Goal: Check status

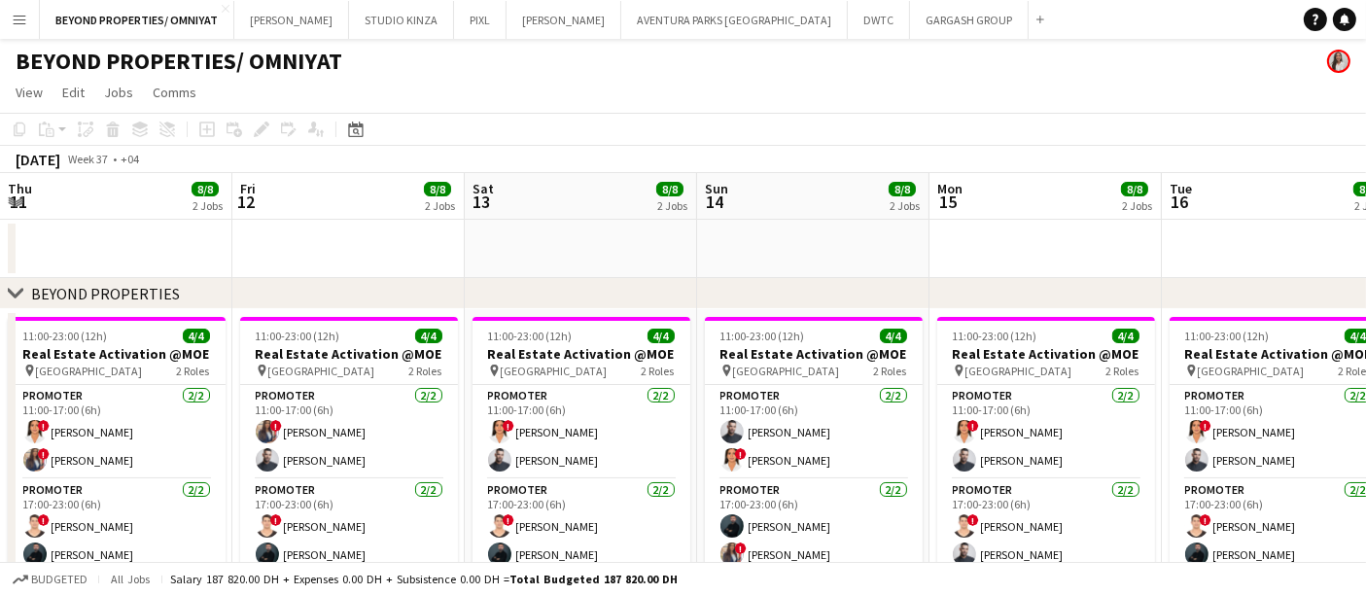
scroll to position [0, 616]
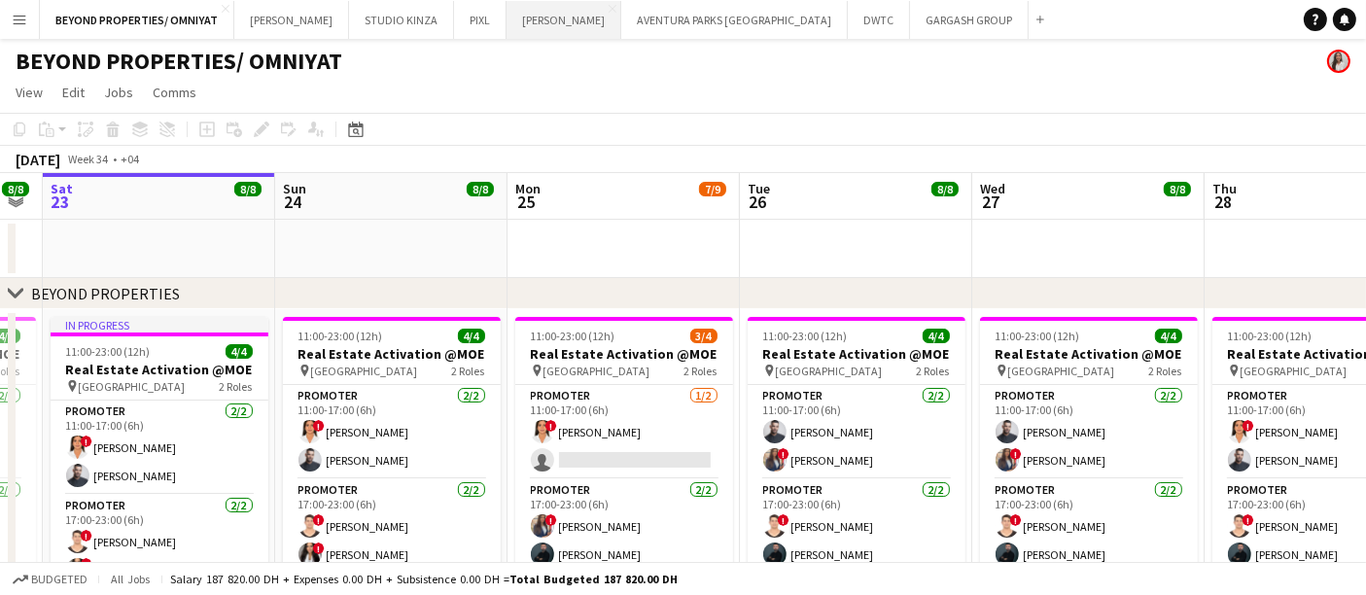
click at [507, 33] on button "JACK MORTON Close" at bounding box center [564, 20] width 115 height 38
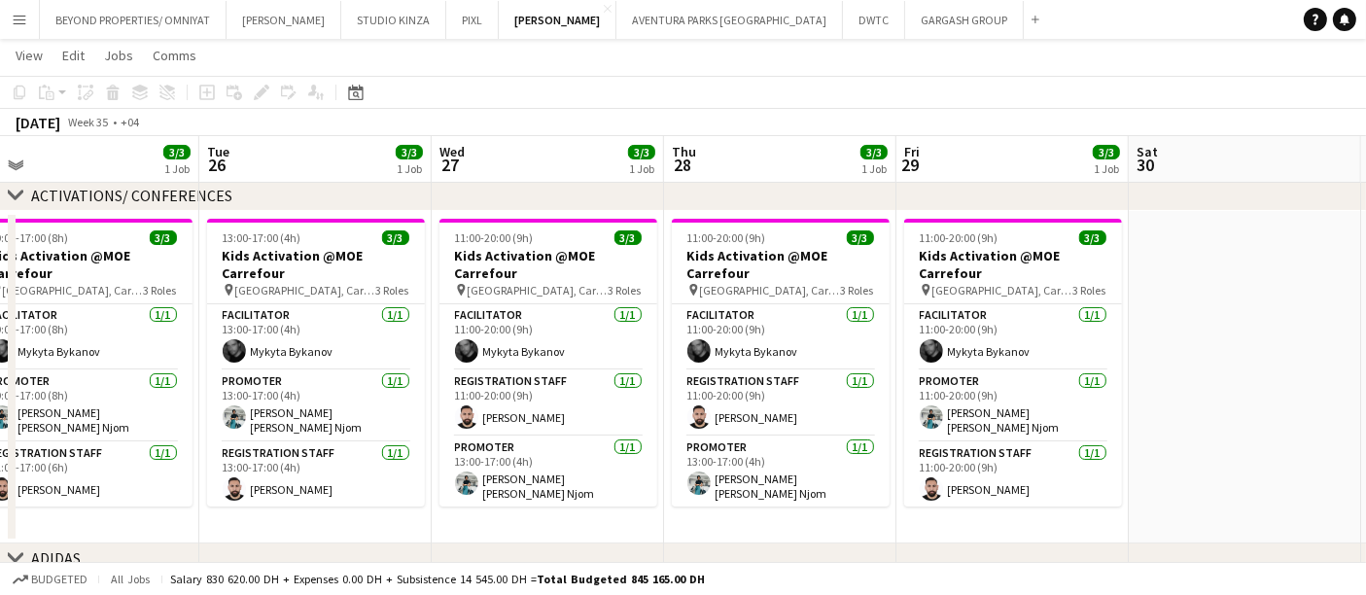
scroll to position [160, 0]
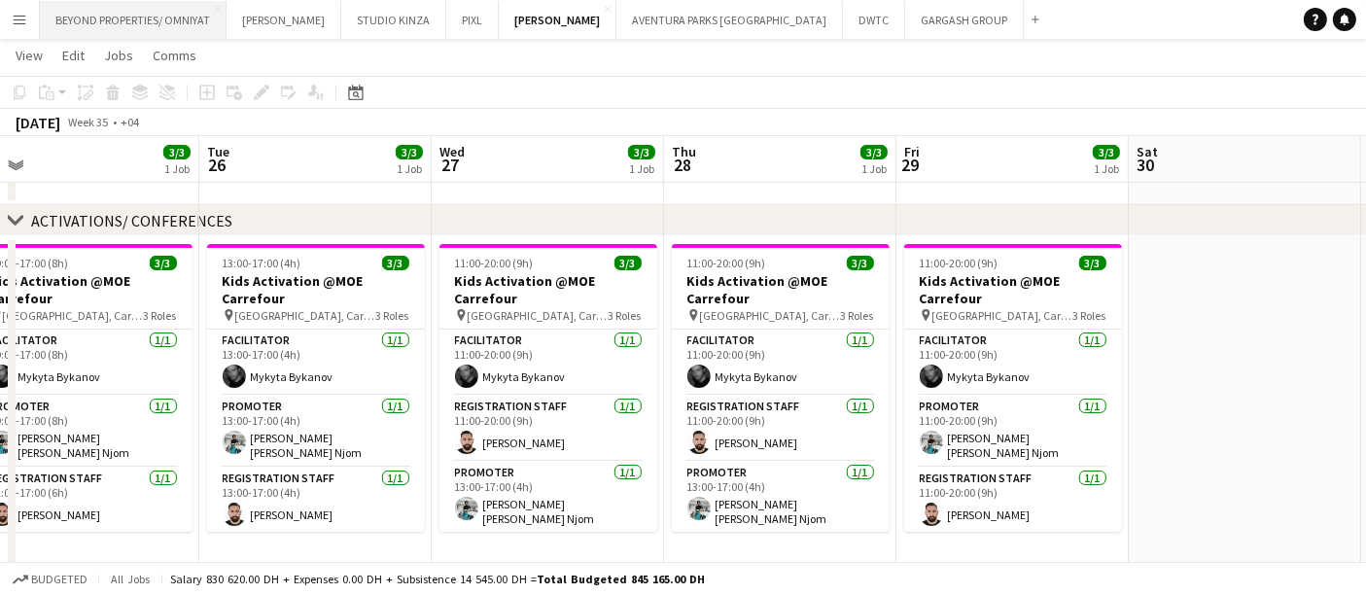
click at [162, 13] on button "BEYOND PROPERTIES/ OMNIYAT Close" at bounding box center [133, 20] width 187 height 38
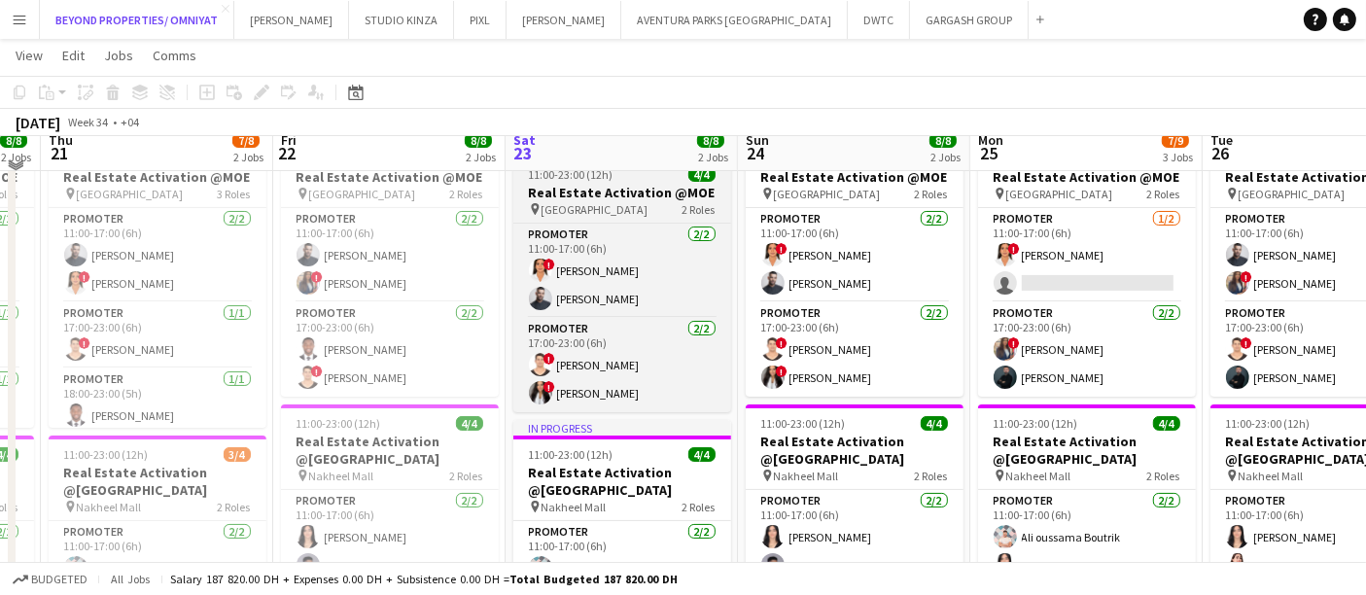
scroll to position [163, 0]
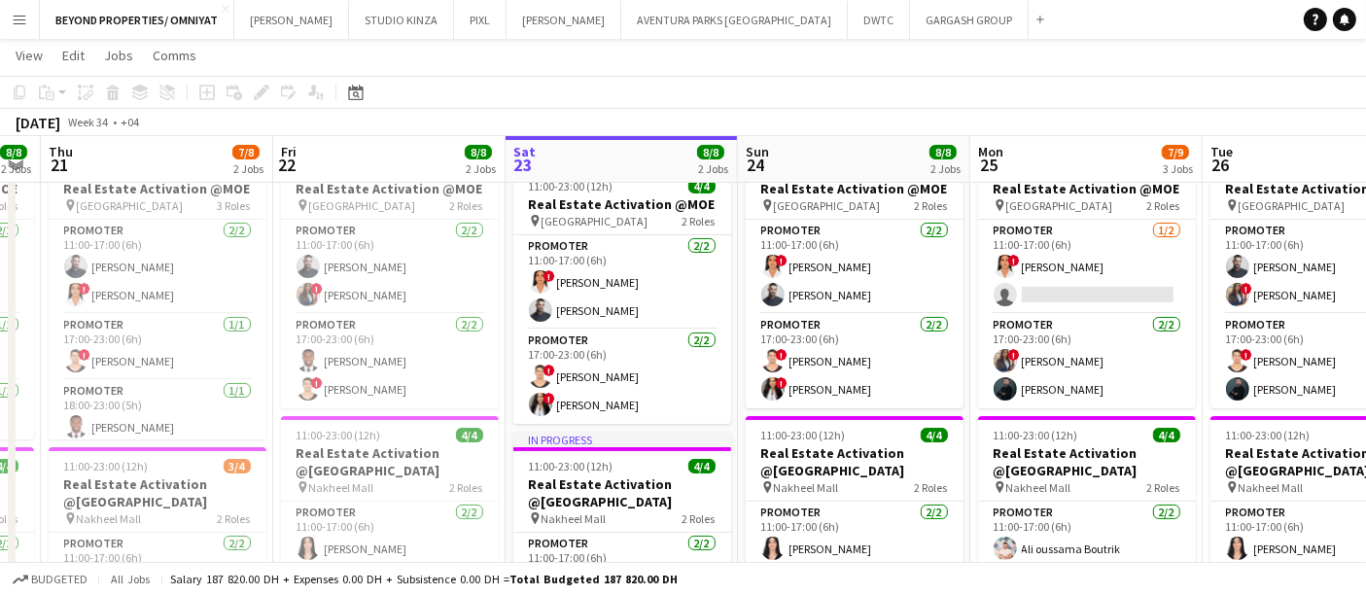
click at [1305, 59] on app-page-menu "View Day view expanded Day view collapsed Month view Date picker Jump to today …" at bounding box center [683, 57] width 1366 height 37
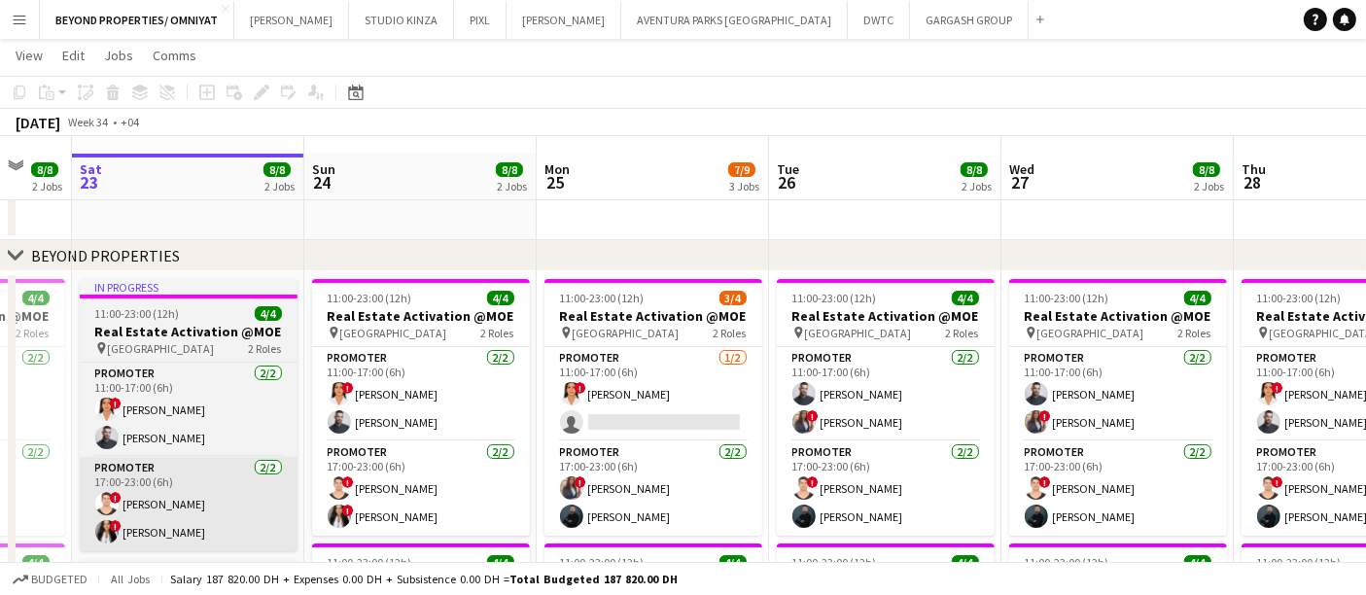
scroll to position [81, 0]
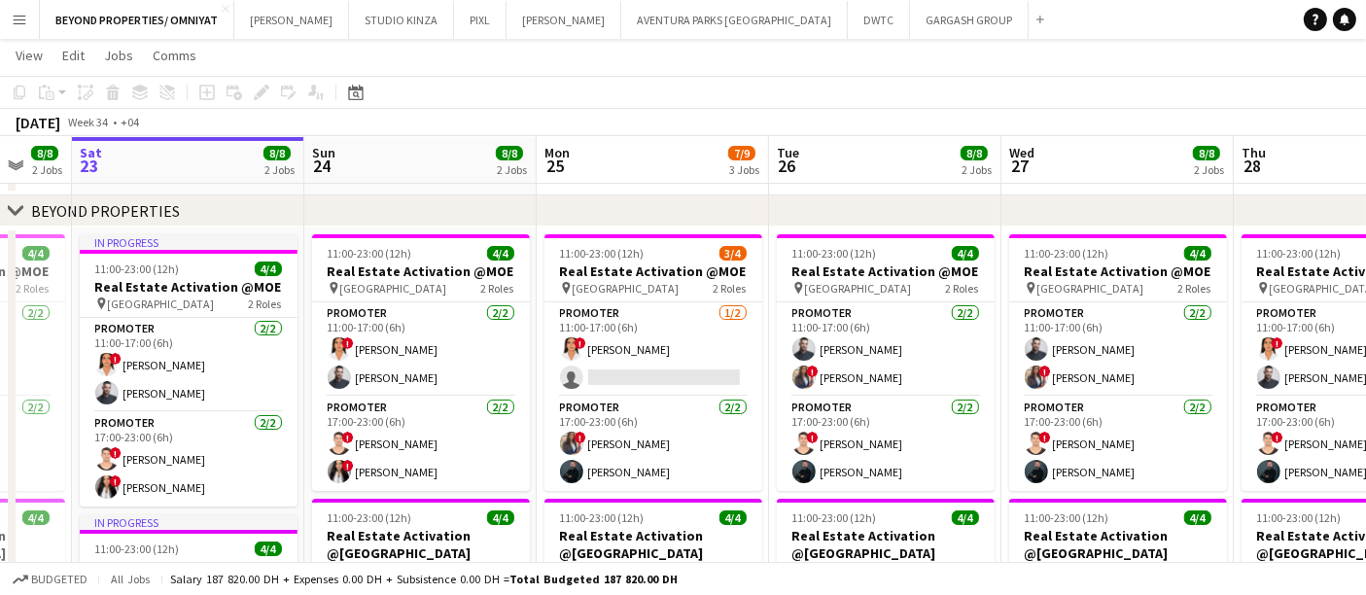
click at [1265, 71] on app-page-menu "View Day view expanded Day view collapsed Month view Date picker Jump to today …" at bounding box center [683, 57] width 1366 height 37
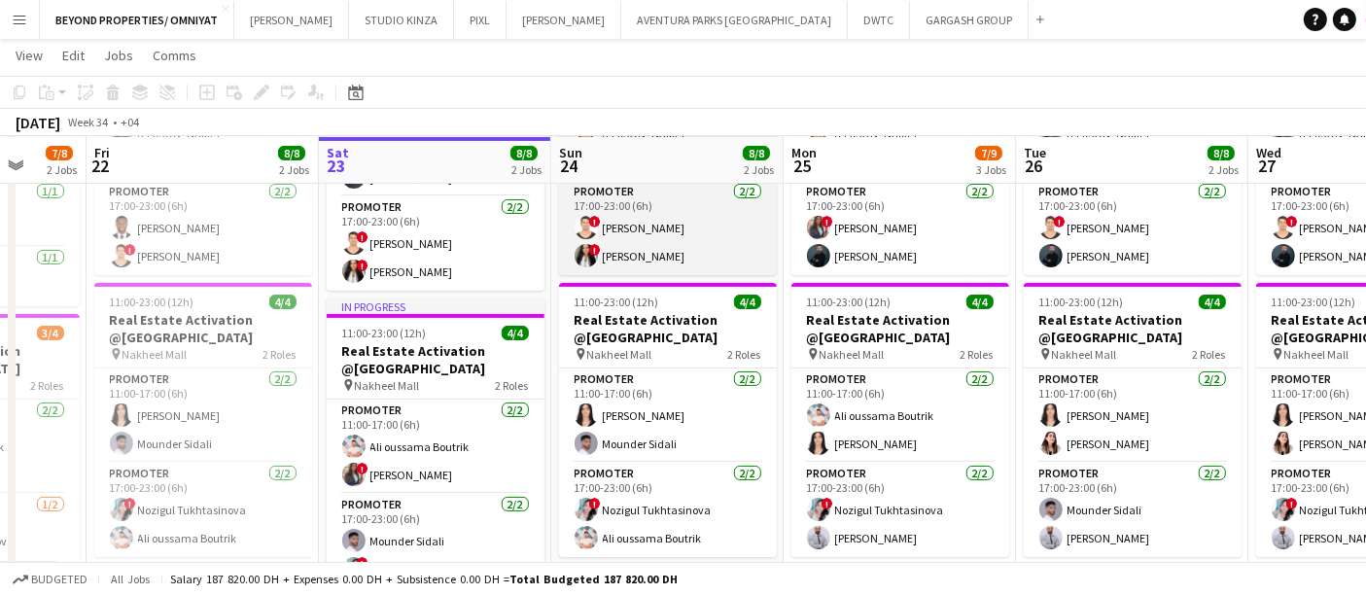
scroll to position [0, 611]
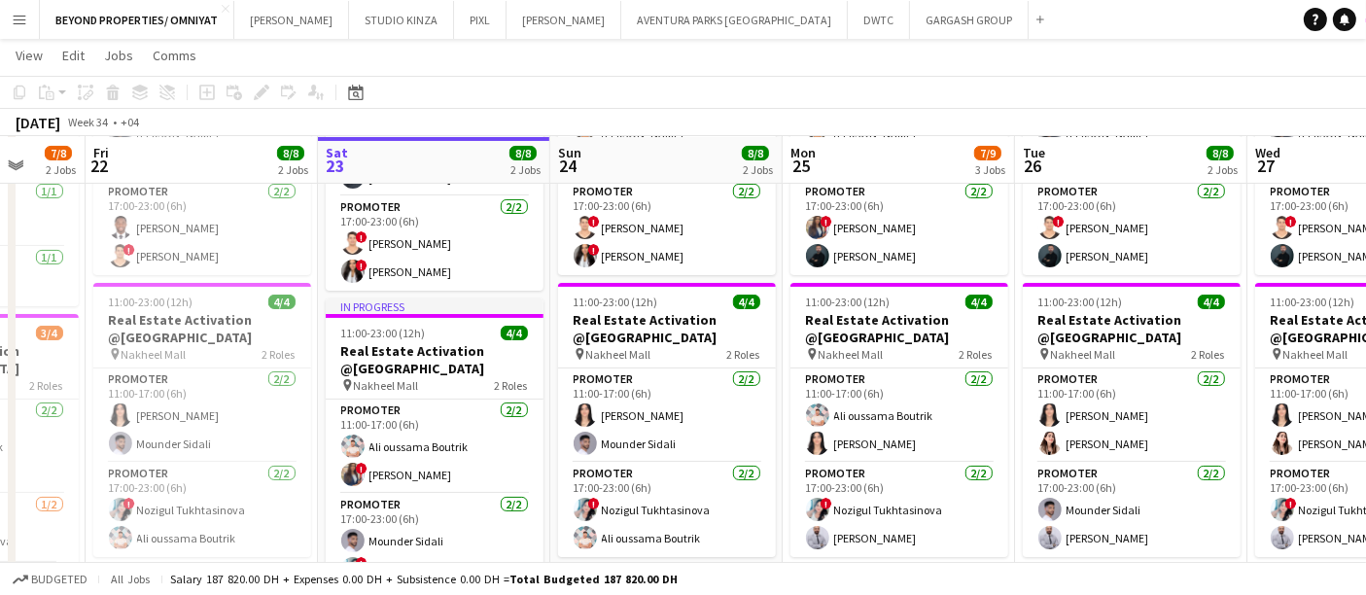
click at [1303, 64] on app-page-menu "View Day view expanded Day view collapsed Month view Date picker Jump to today …" at bounding box center [683, 57] width 1366 height 37
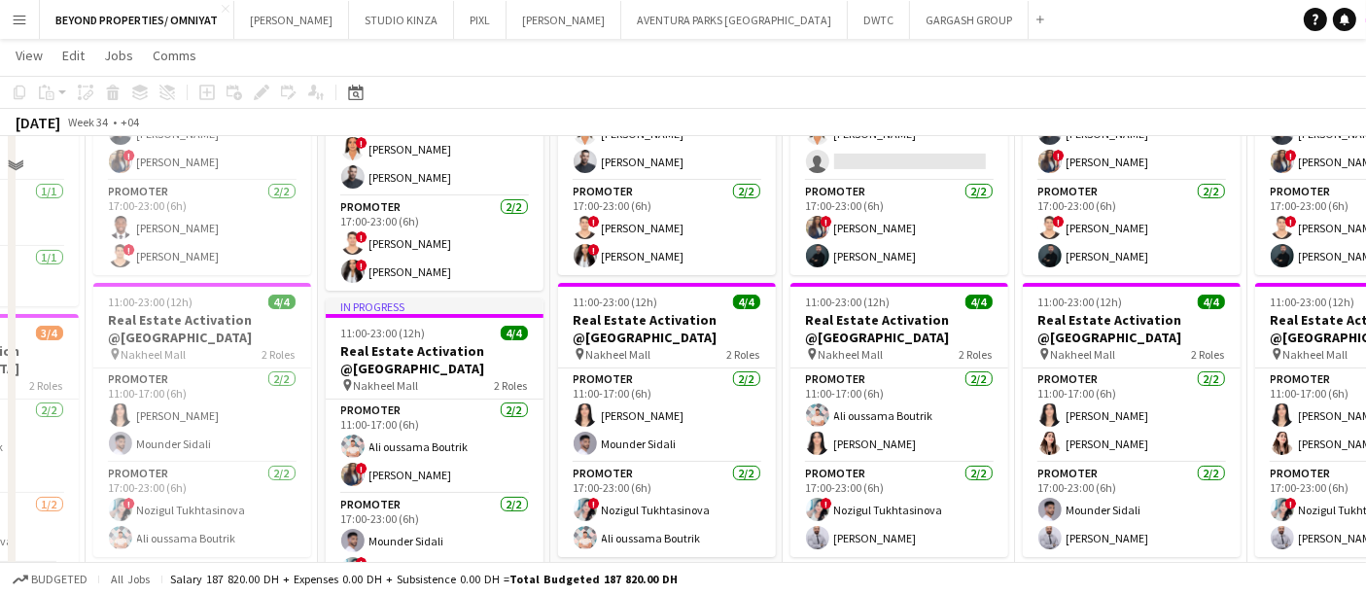
scroll to position [0, 0]
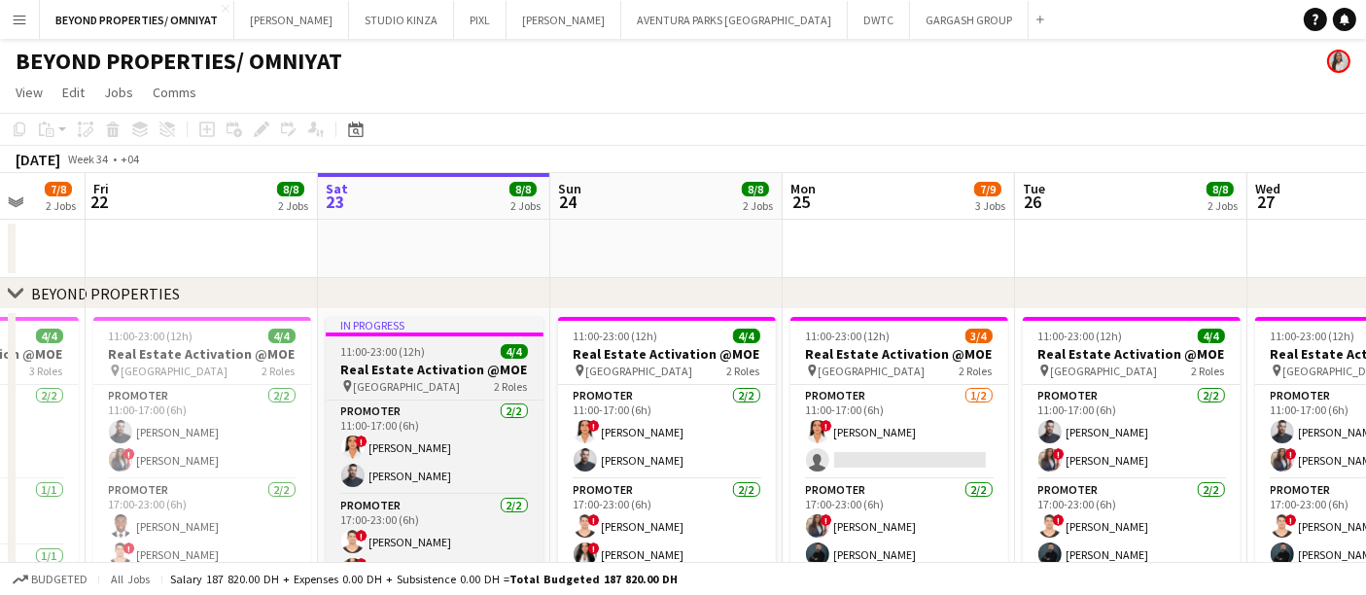
click at [438, 377] on h3 "Real Estate Activation @MOE" at bounding box center [435, 369] width 218 height 17
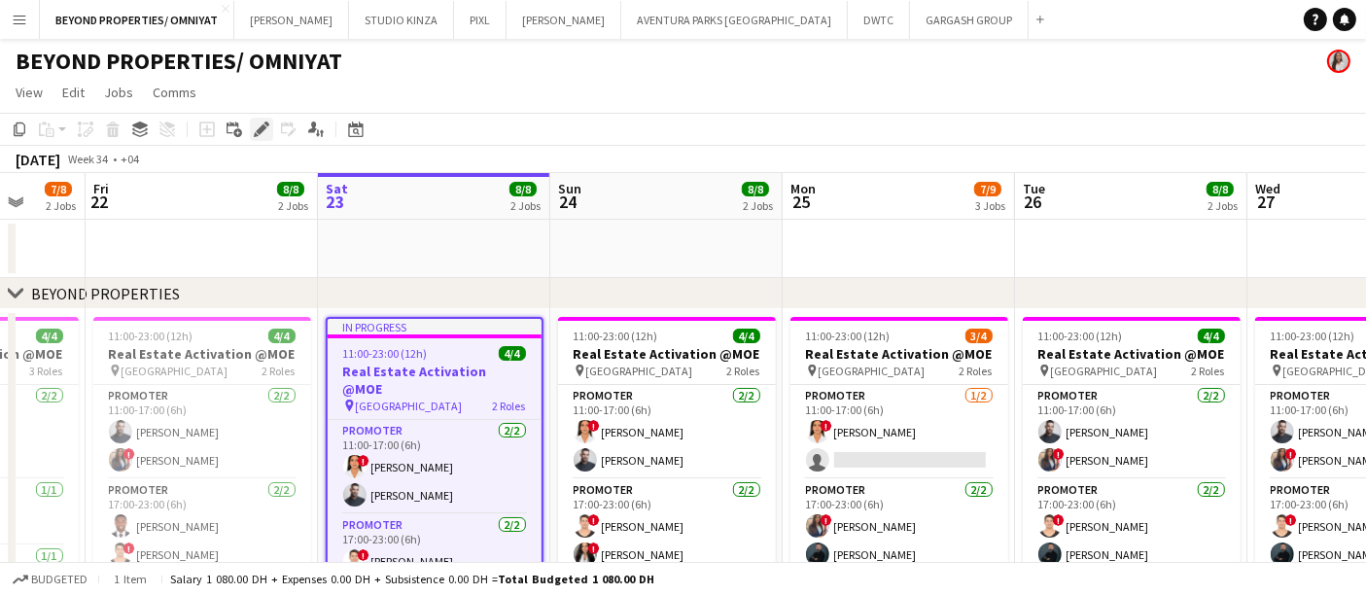
click at [255, 124] on icon "Edit" at bounding box center [262, 130] width 16 height 16
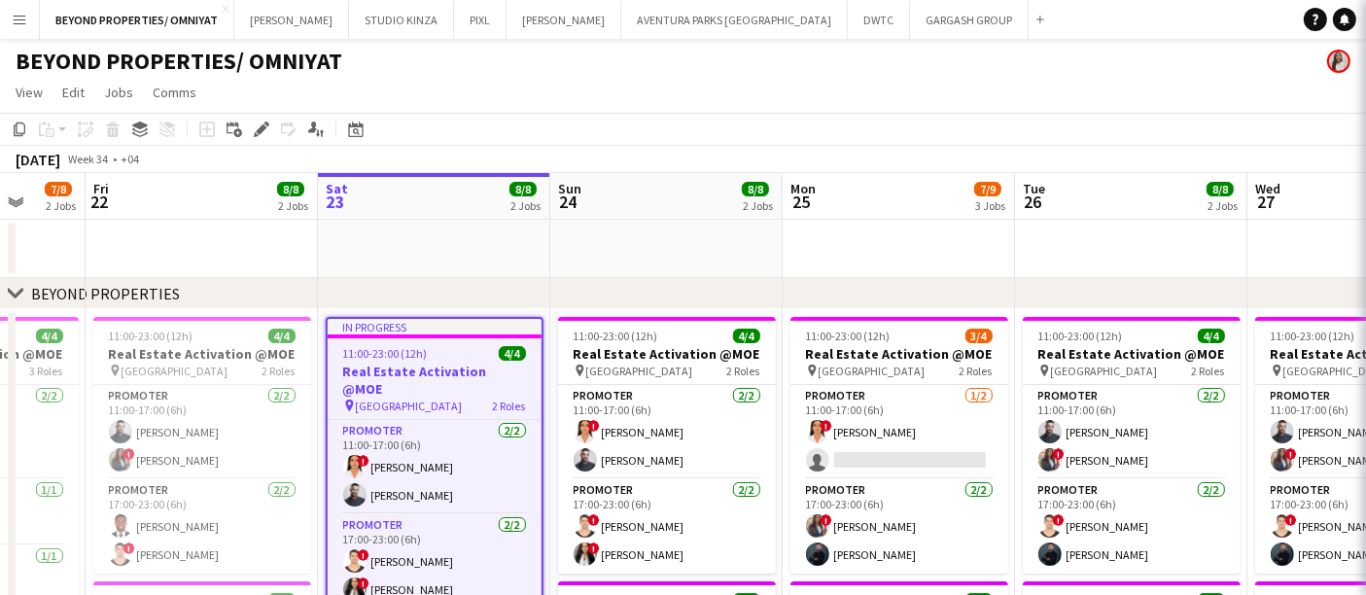
type input "**********"
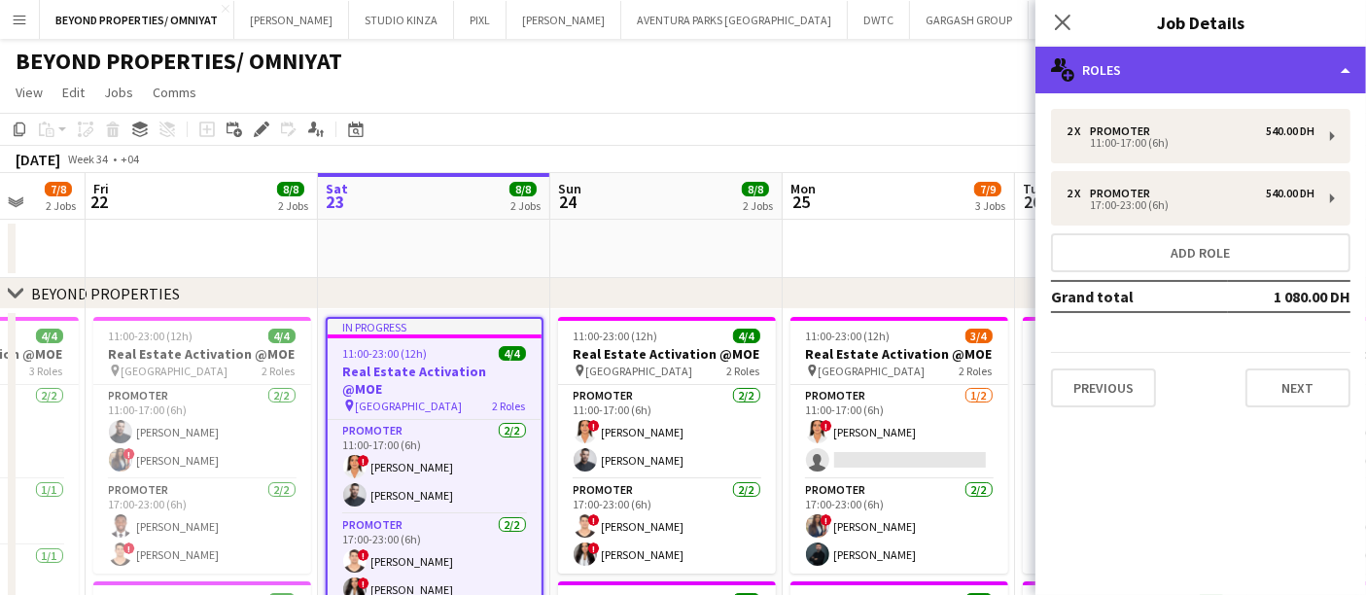
click at [1119, 62] on div "multiple-users-add Roles" at bounding box center [1200, 70] width 331 height 47
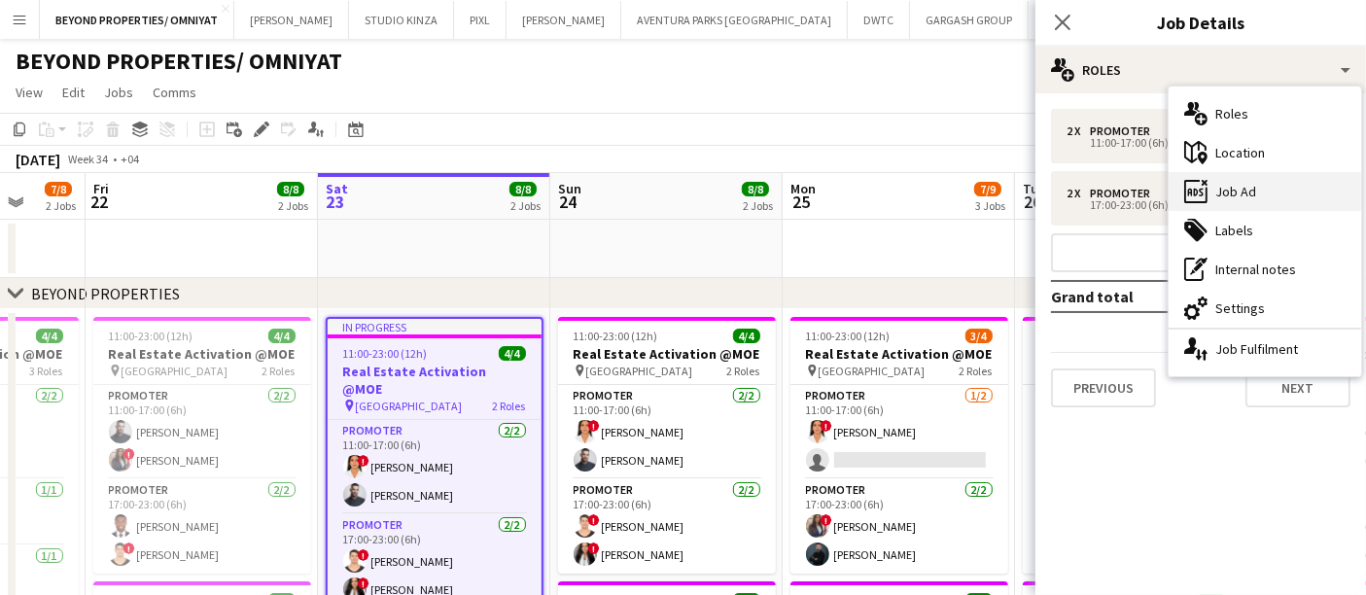
click at [1252, 184] on div "ads-window Job Ad" at bounding box center [1265, 191] width 192 height 39
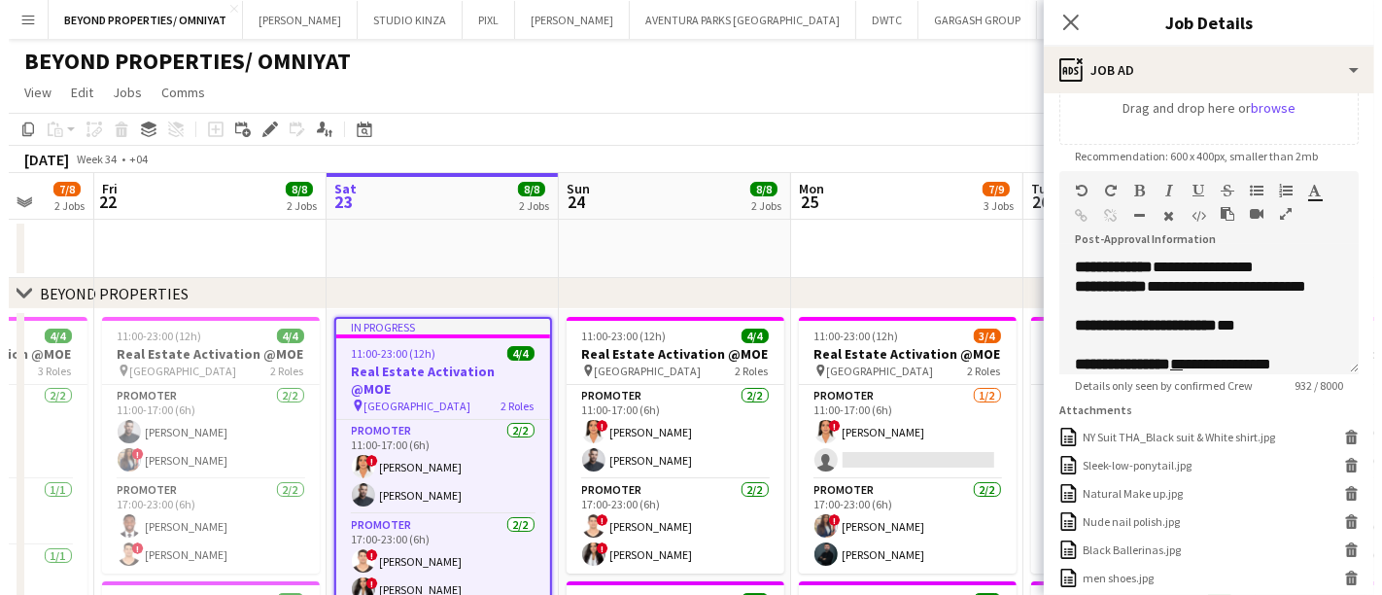
scroll to position [367, 0]
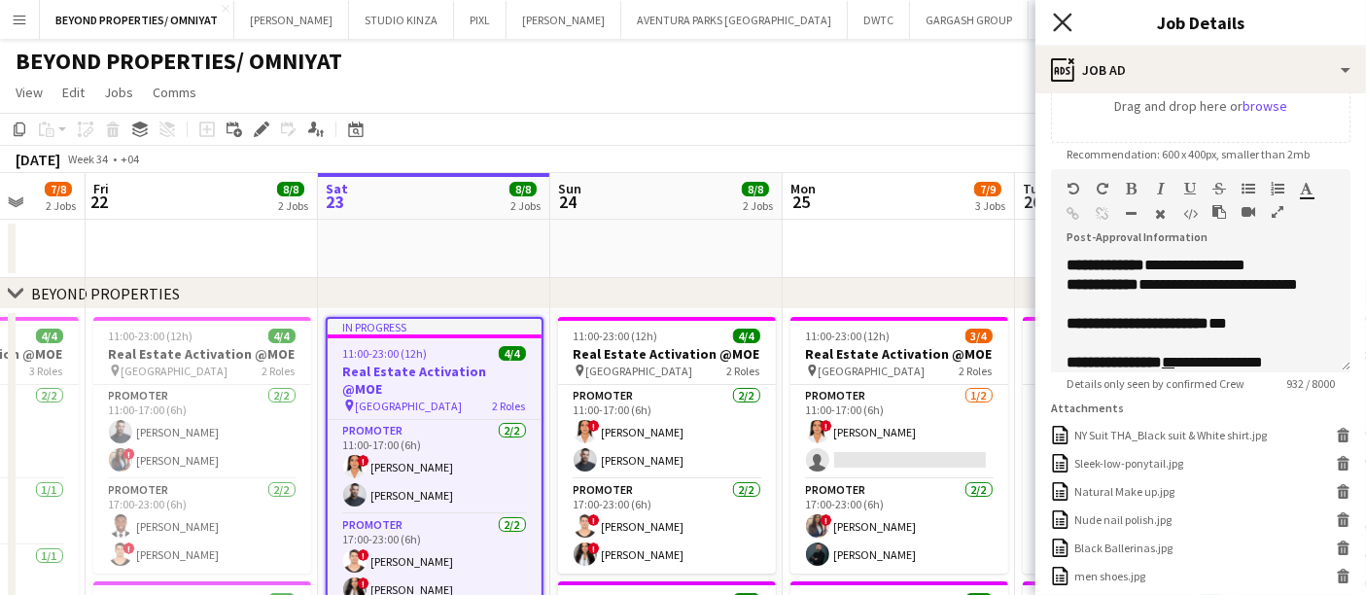
click at [1071, 15] on icon at bounding box center [1062, 22] width 18 height 18
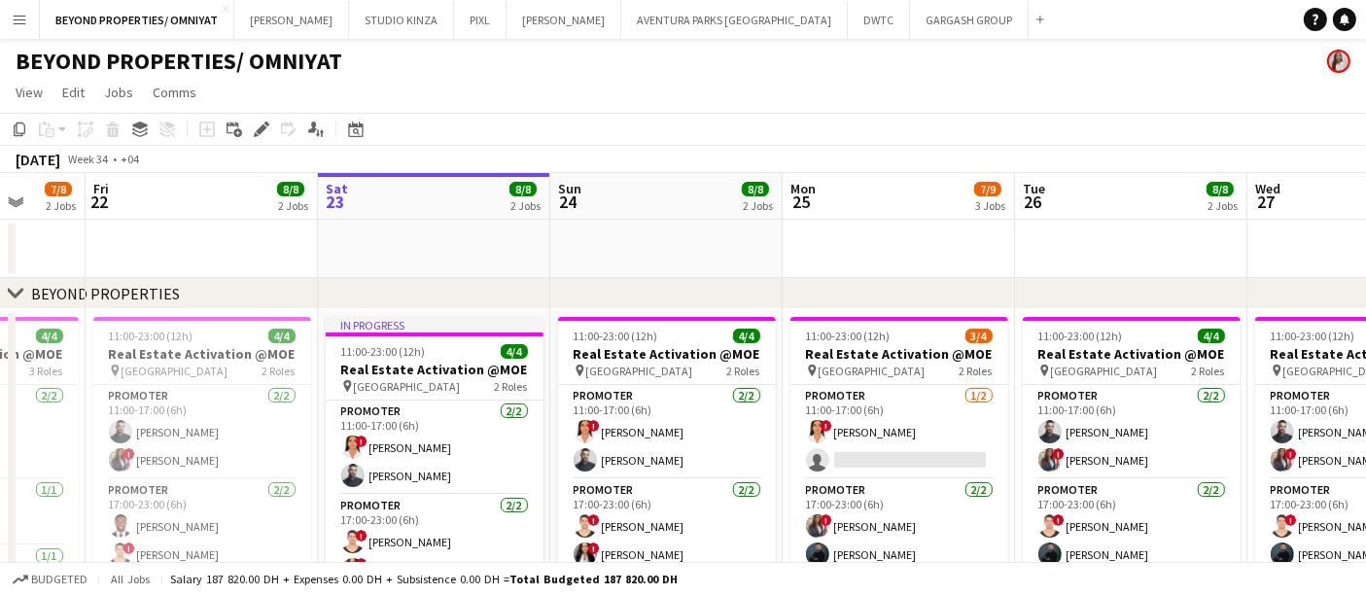
click at [26, 10] on button "Menu" at bounding box center [19, 19] width 39 height 39
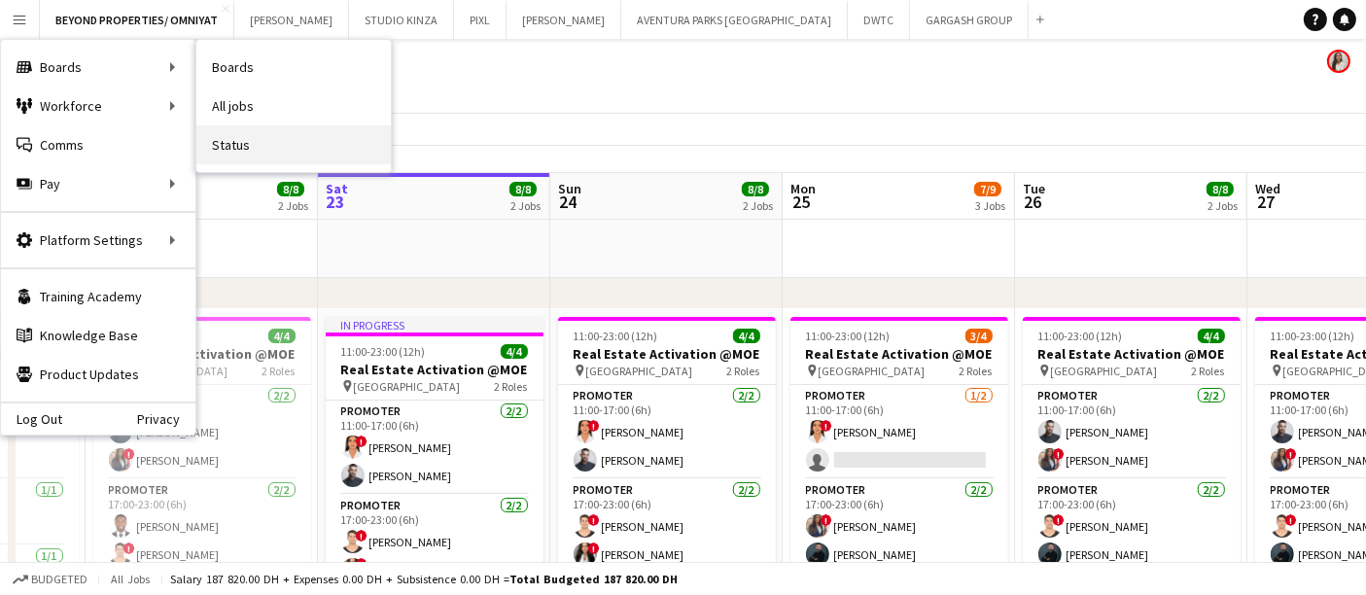
click at [303, 154] on link "Status" at bounding box center [293, 144] width 194 height 39
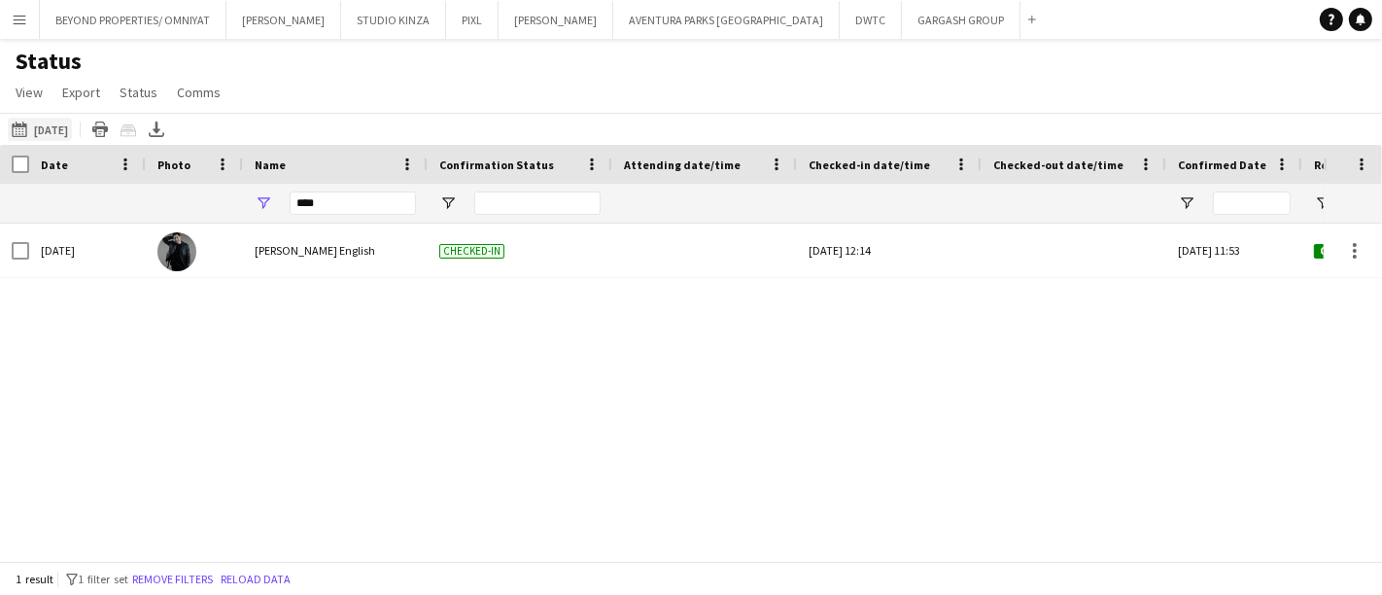
click at [48, 121] on button "23-08-2025 to 29-08-2025 Yesterday" at bounding box center [40, 129] width 64 height 23
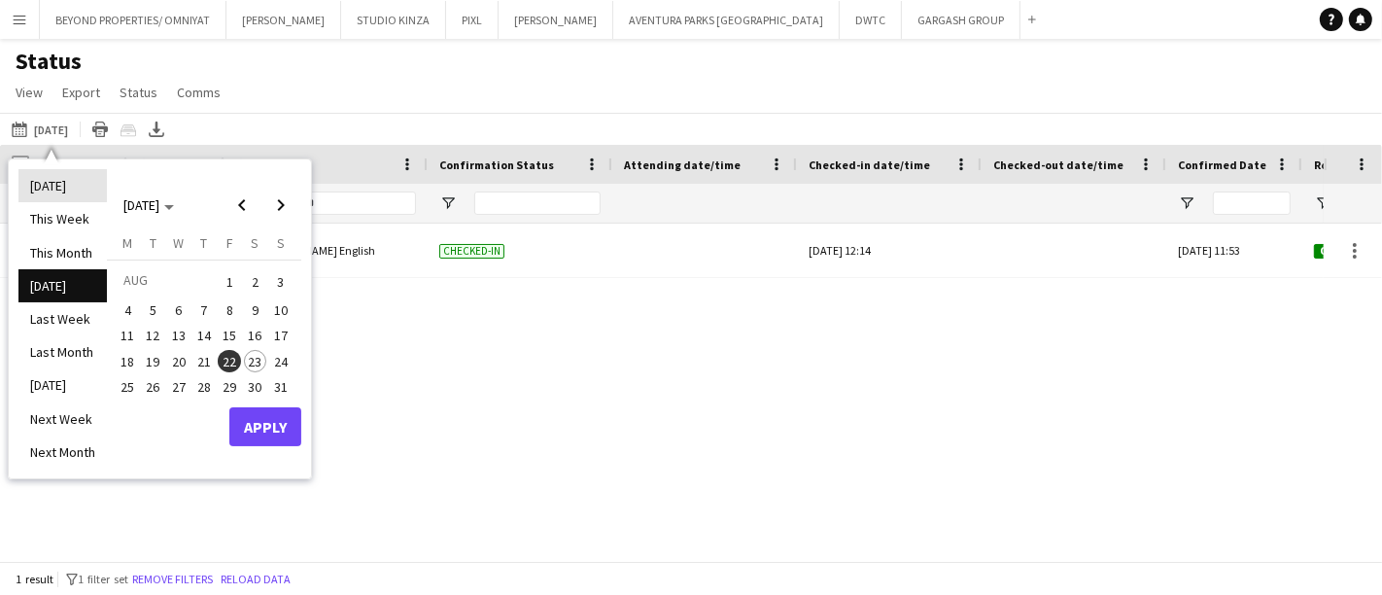
click at [55, 190] on li "[DATE]" at bounding box center [62, 185] width 88 height 33
